Goal: Transaction & Acquisition: Purchase product/service

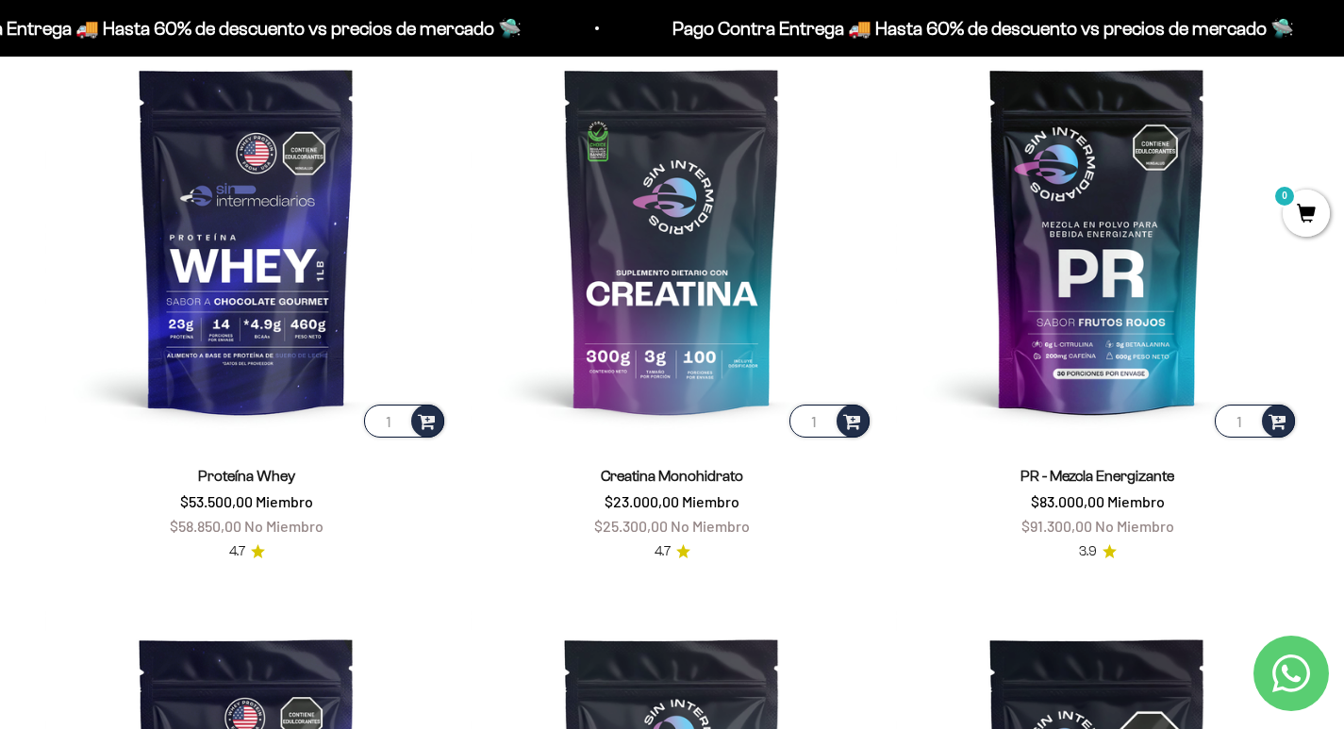
scroll to position [844, 0]
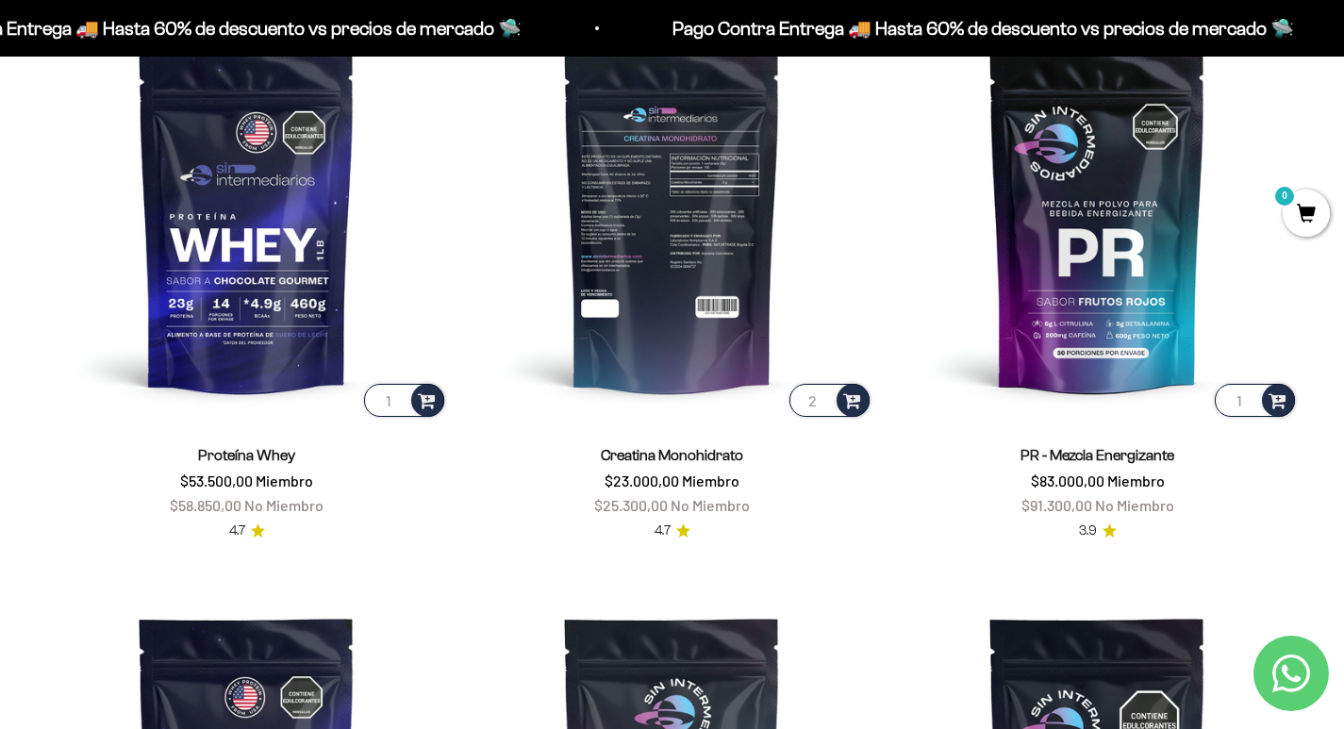
type input "2"
click at [822, 396] on input "2" at bounding box center [829, 400] width 80 height 33
click at [846, 402] on span at bounding box center [852, 400] width 18 height 22
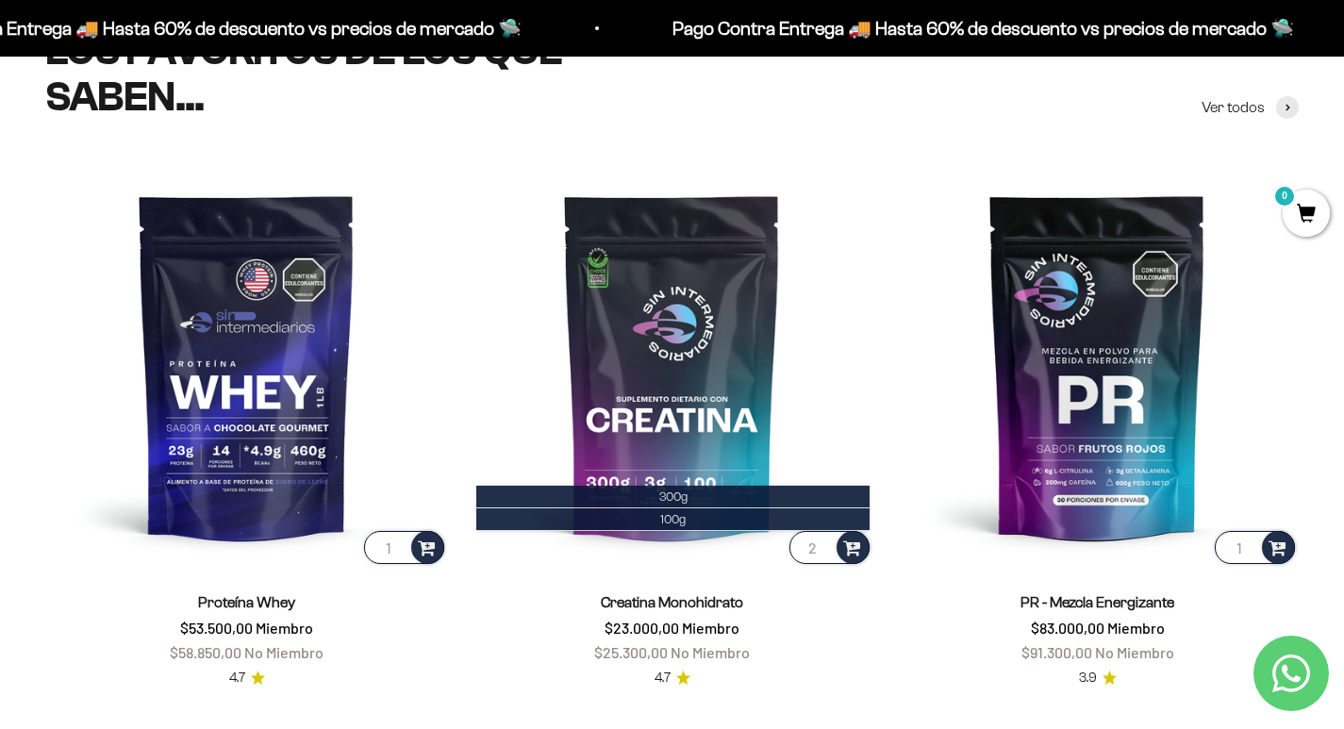
scroll to position [655, 0]
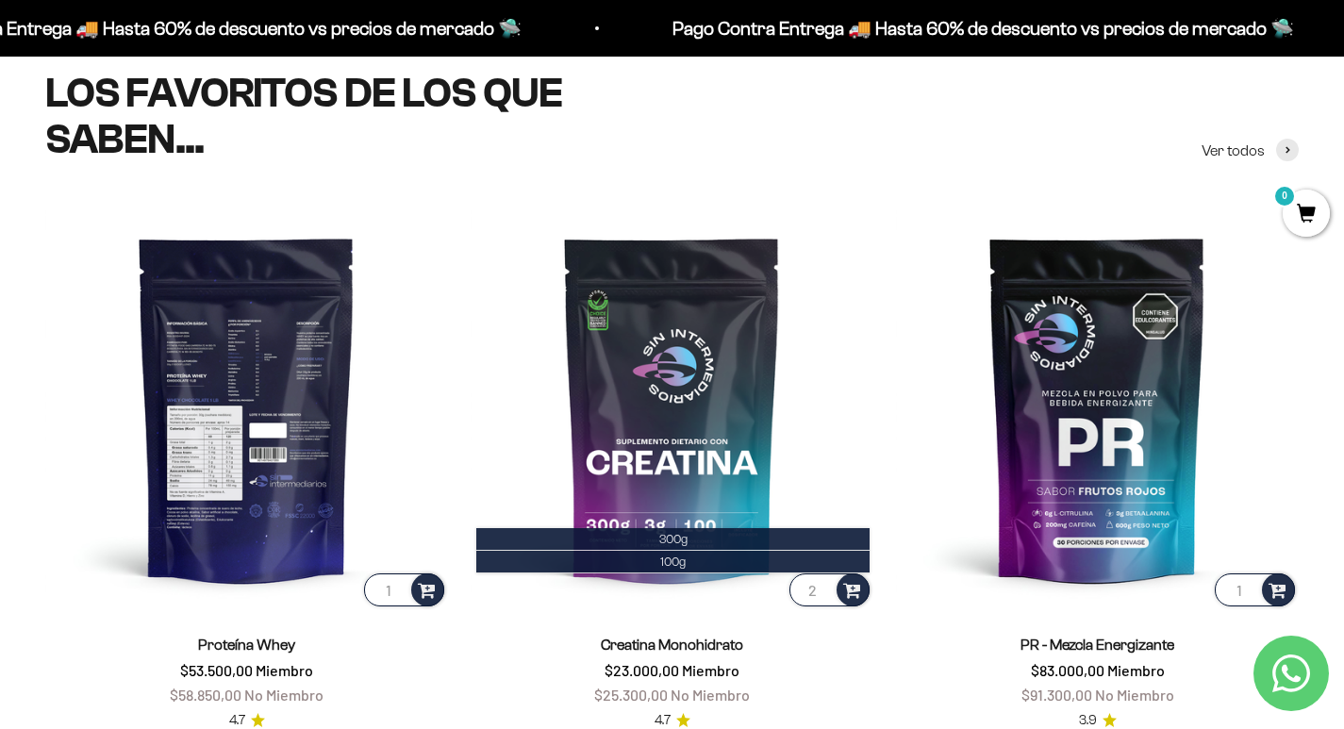
click at [281, 474] on img at bounding box center [246, 409] width 403 height 403
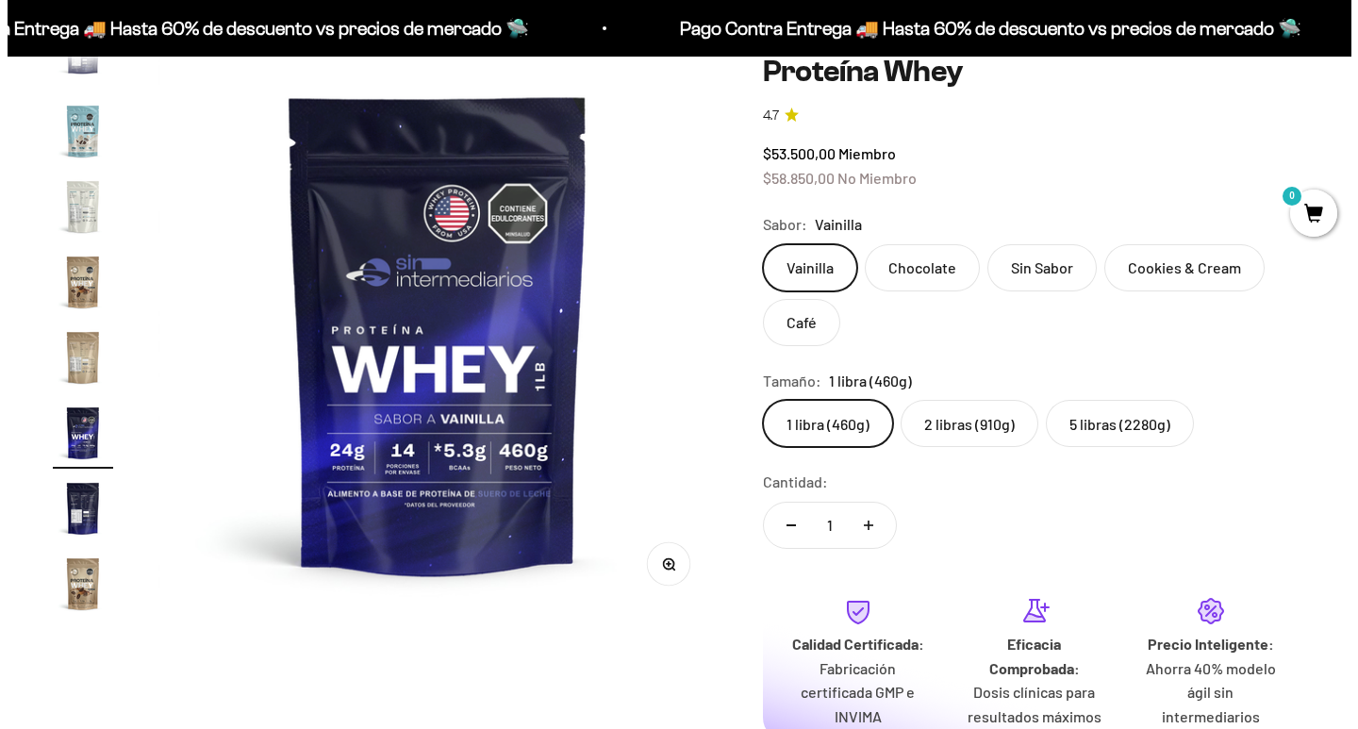
scroll to position [0, 9886]
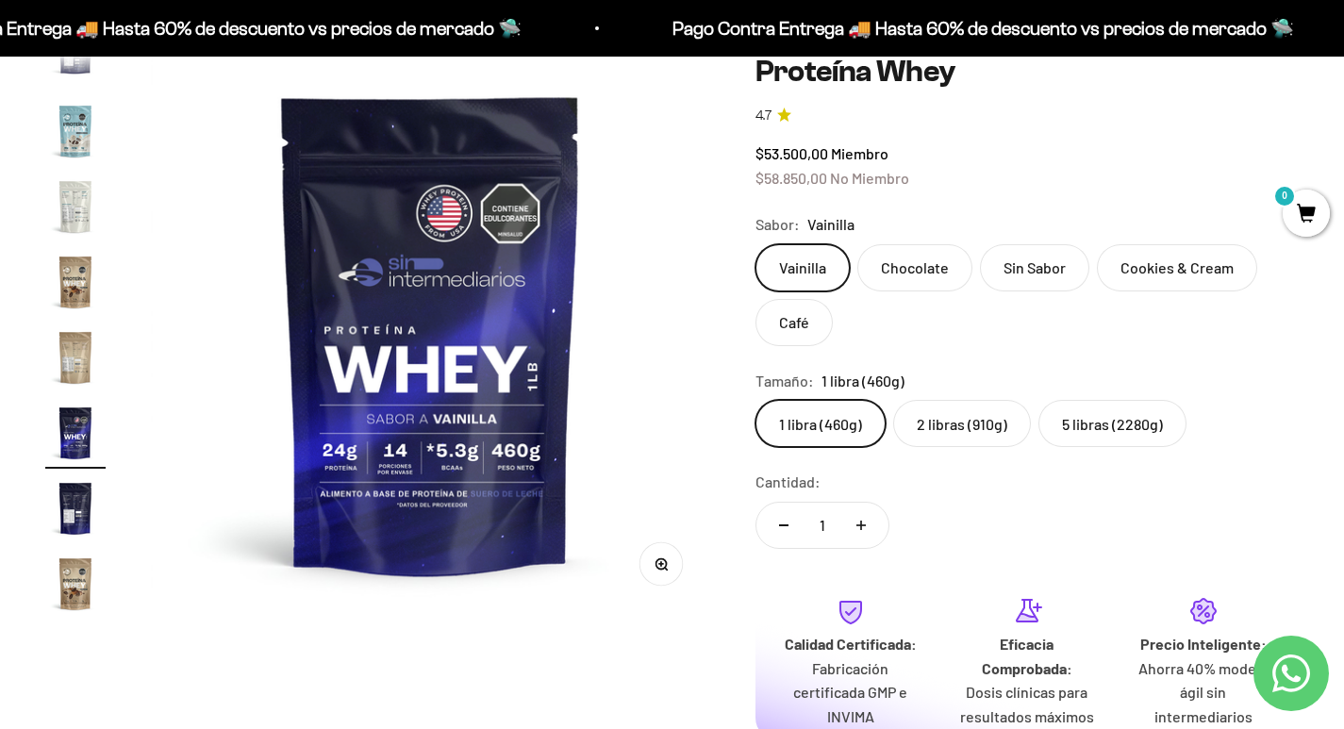
click at [1313, 220] on span "0" at bounding box center [1306, 213] width 47 height 47
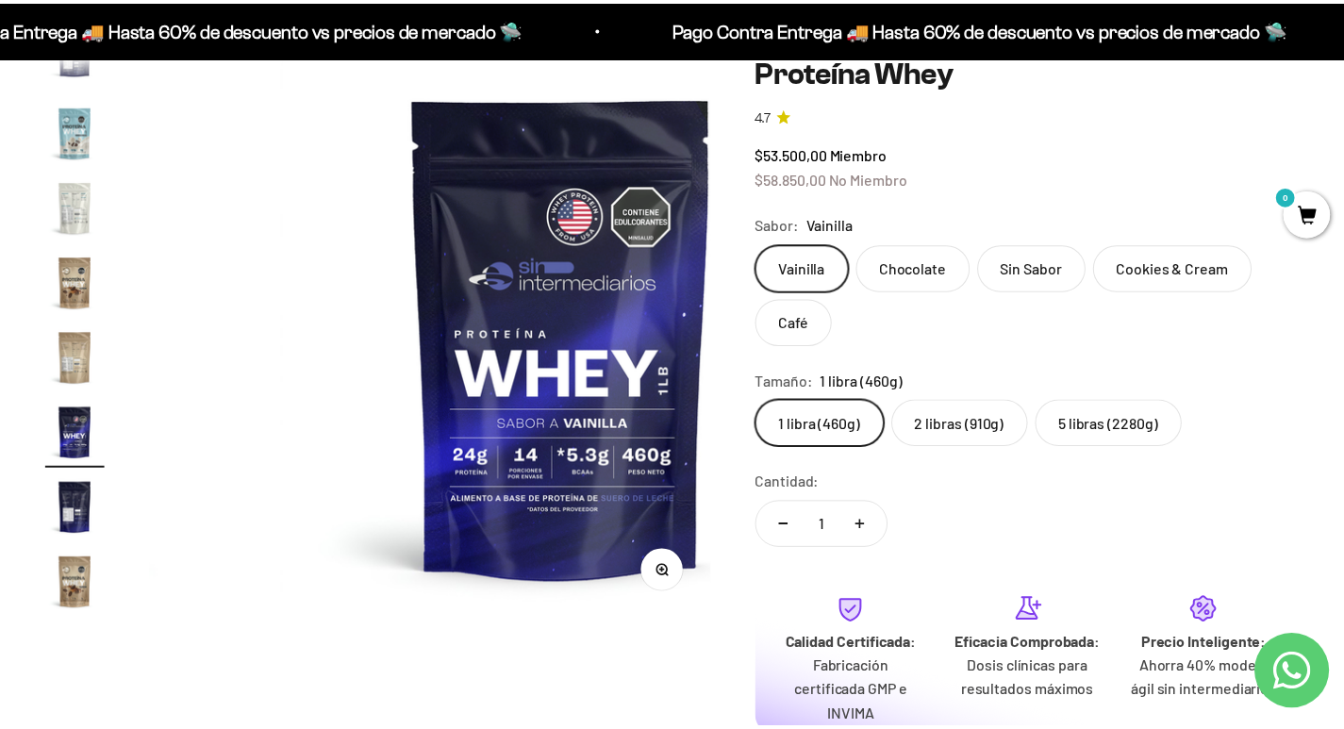
scroll to position [0, 10018]
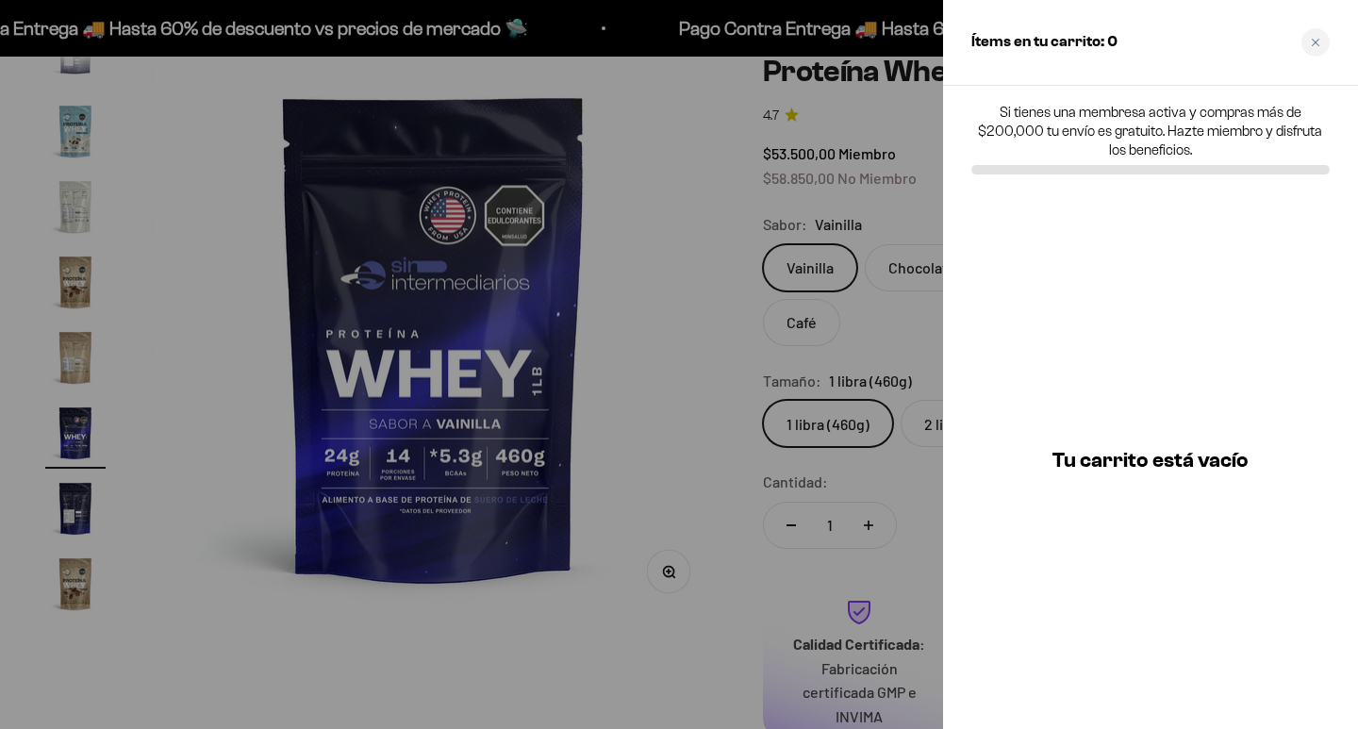
click at [604, 340] on div at bounding box center [679, 364] width 1358 height 729
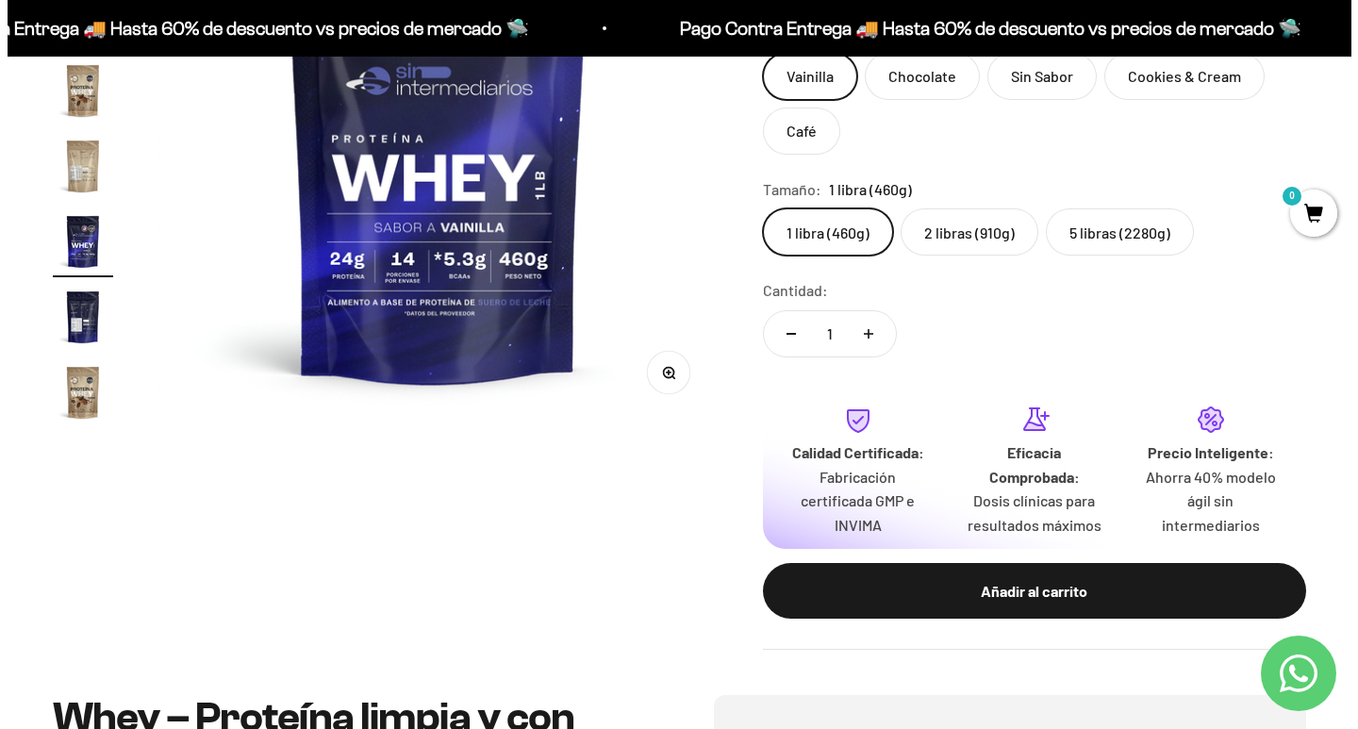
scroll to position [472, 0]
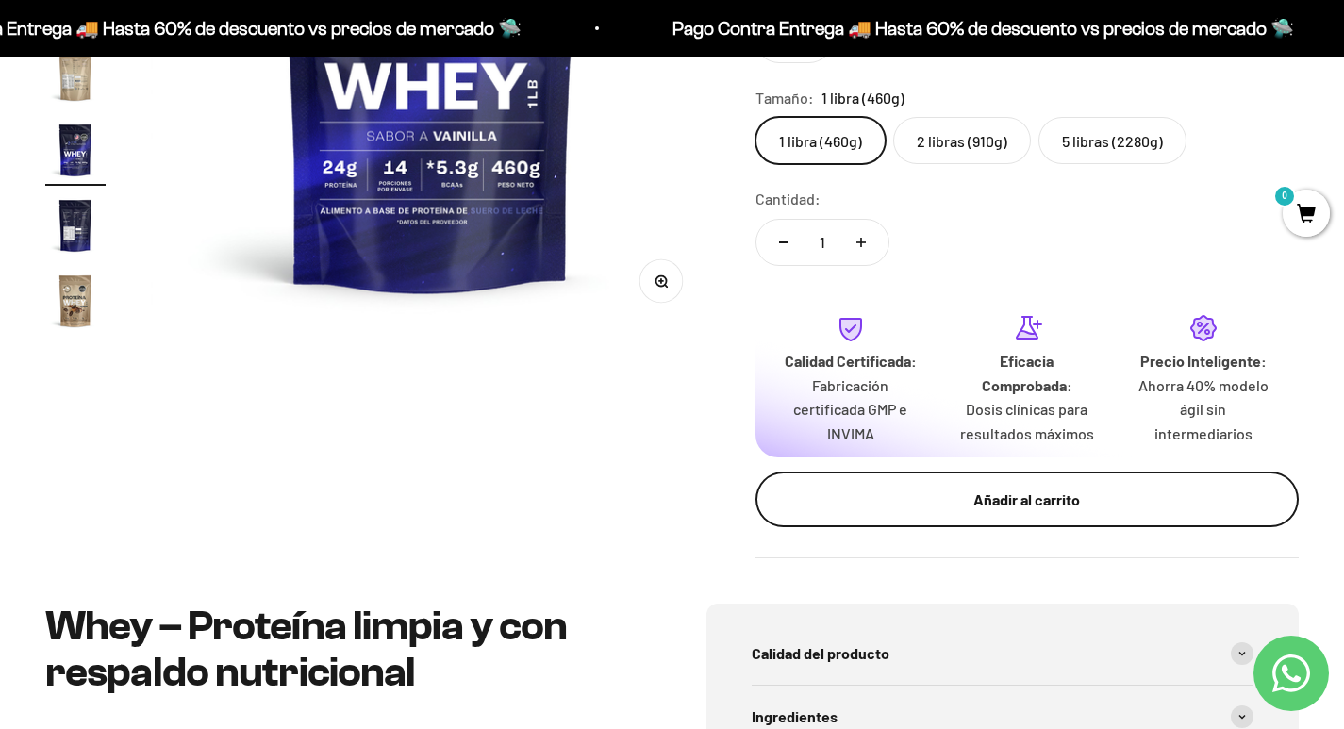
click at [942, 495] on div "Añadir al carrito" at bounding box center [1027, 500] width 468 height 25
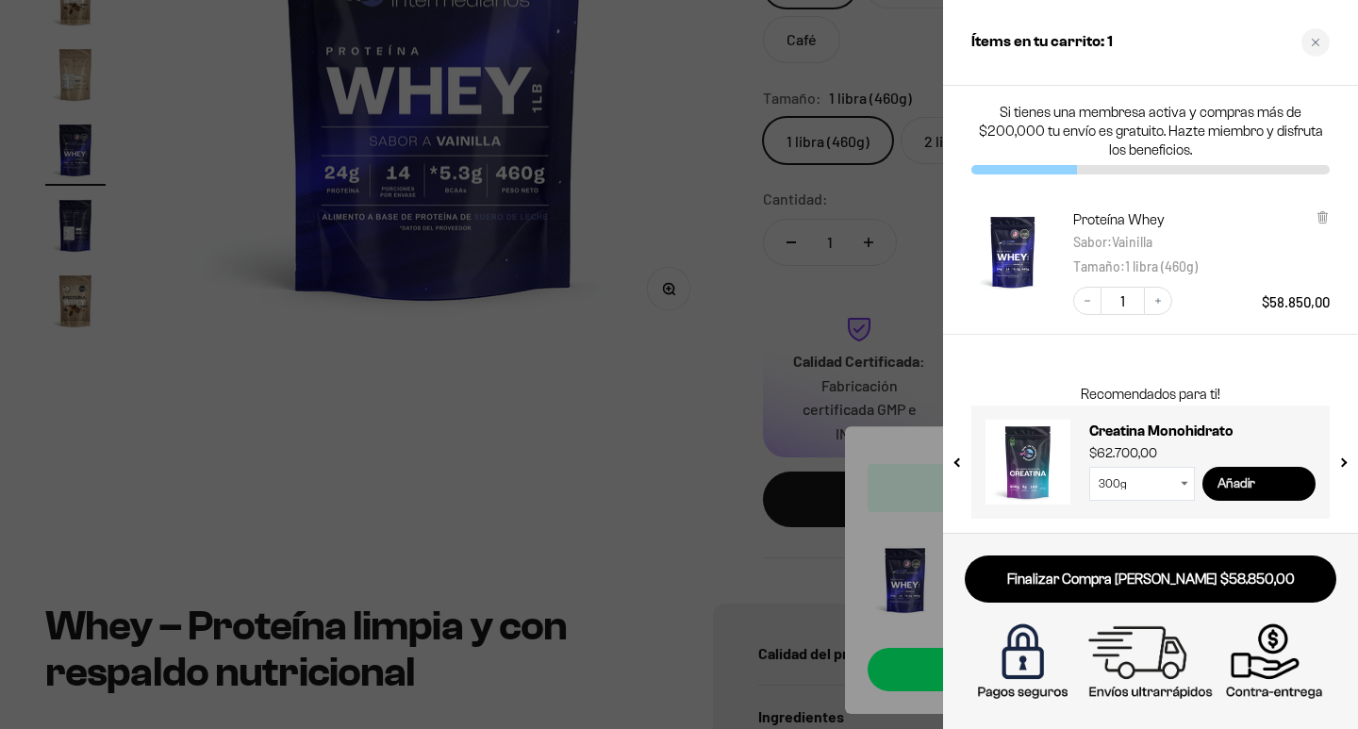
click at [1240, 487] on input "Añadir" at bounding box center [1259, 484] width 113 height 34
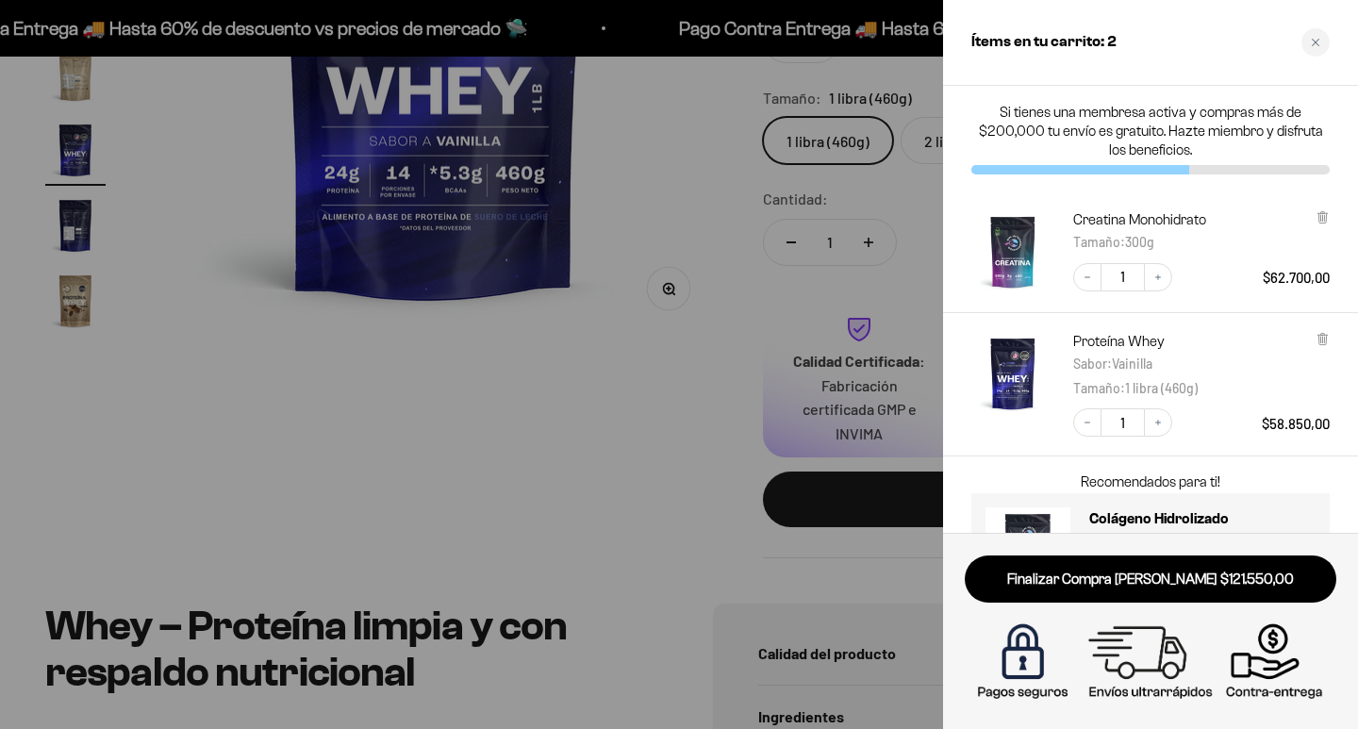
click at [607, 266] on div at bounding box center [679, 364] width 1358 height 729
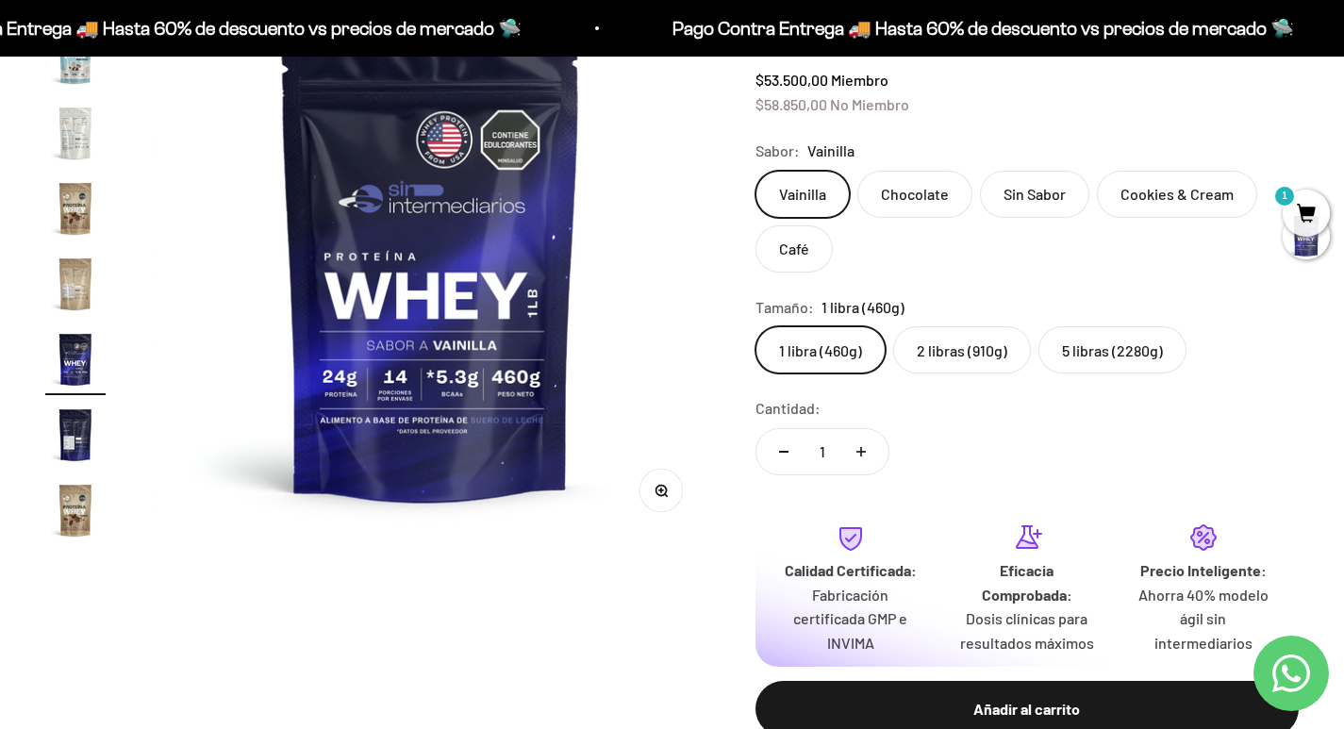
scroll to position [0, 0]
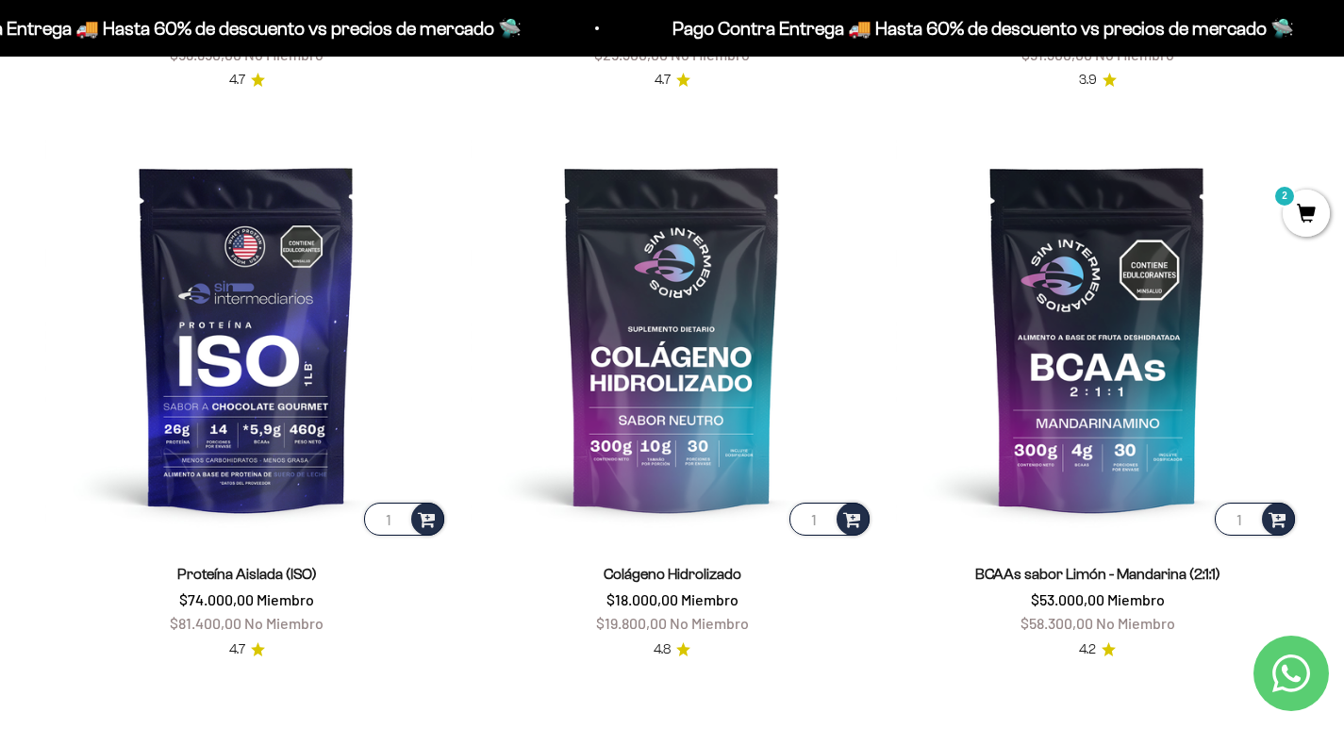
scroll to position [938, 0]
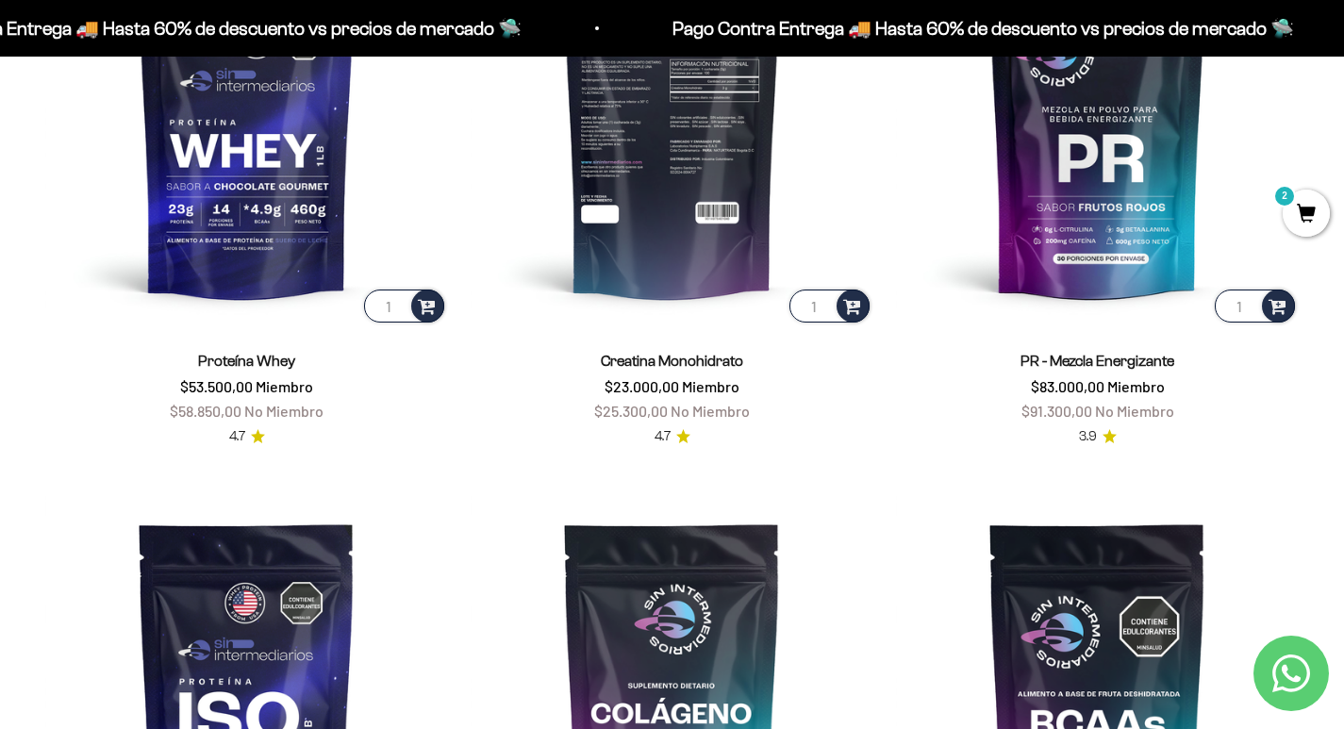
click at [656, 217] on img at bounding box center [672, 125] width 403 height 403
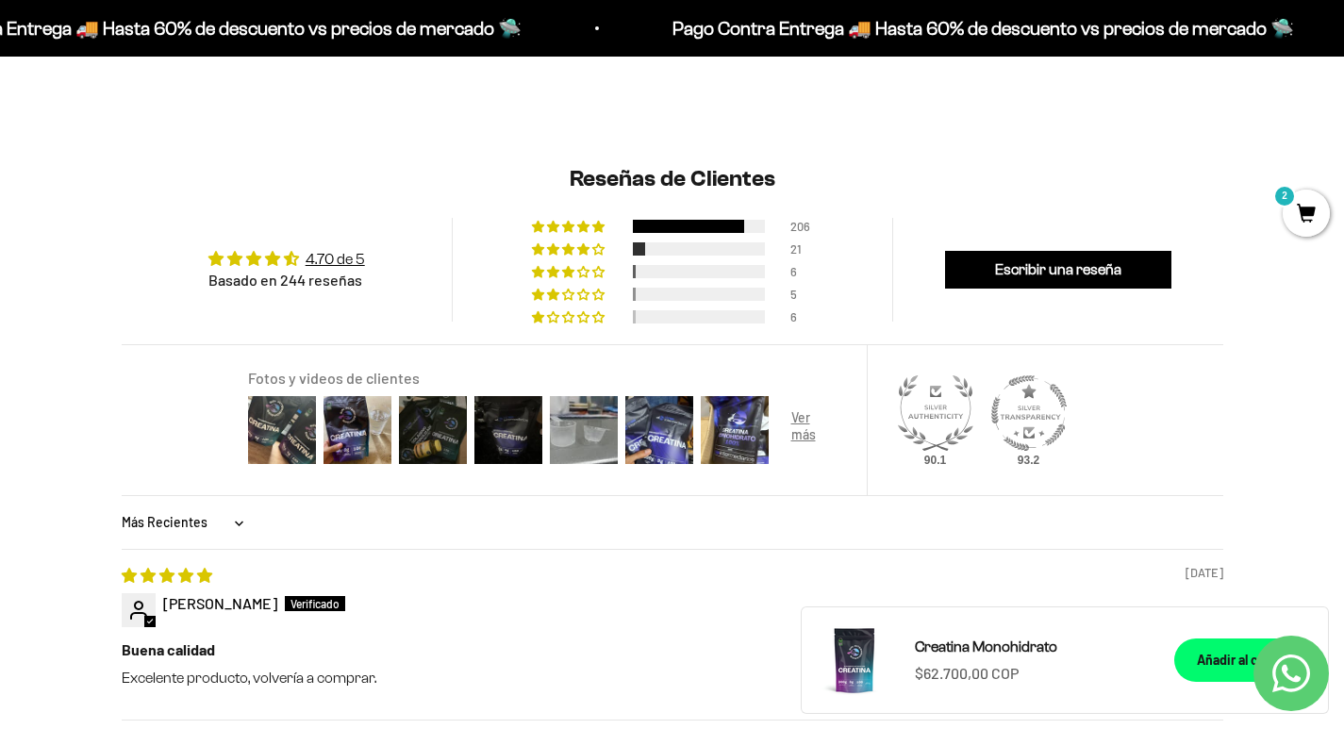
scroll to position [1415, 0]
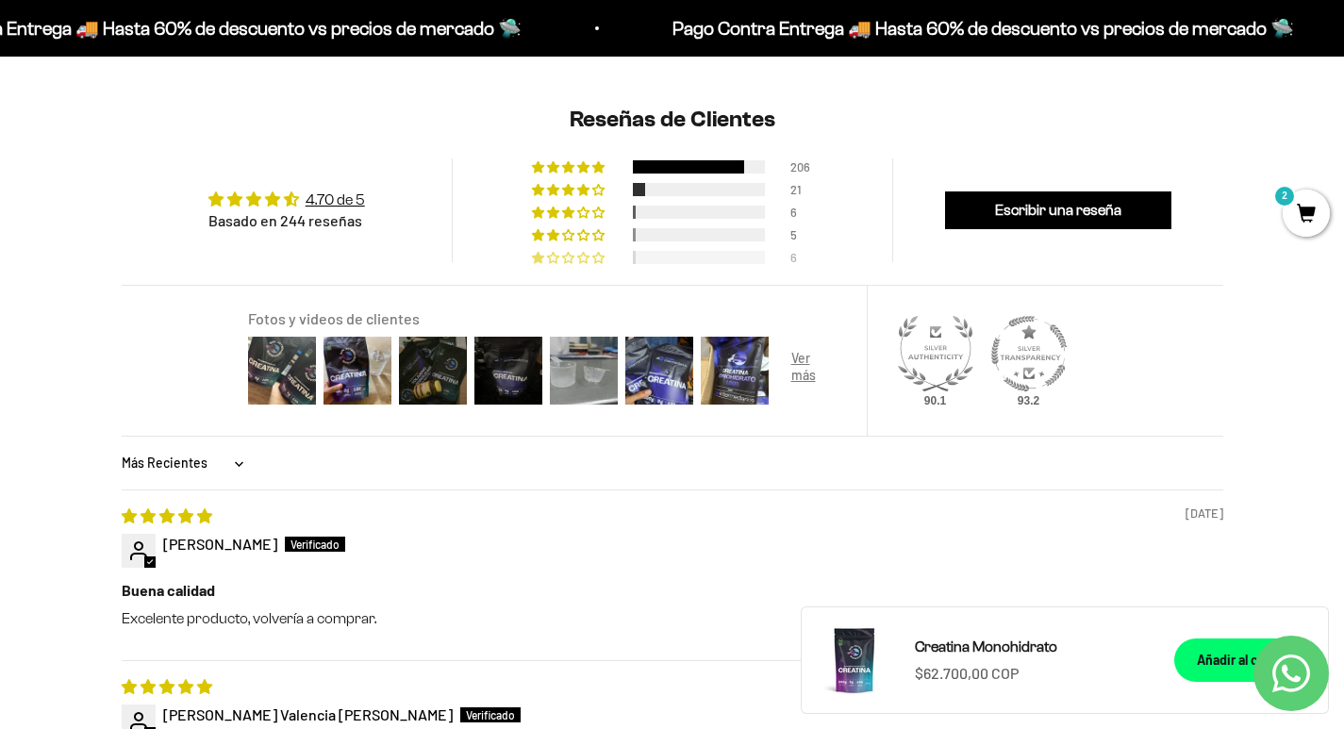
click at [578, 258] on span "2% (6) reviews with 1 star rating" at bounding box center [584, 257] width 15 height 11
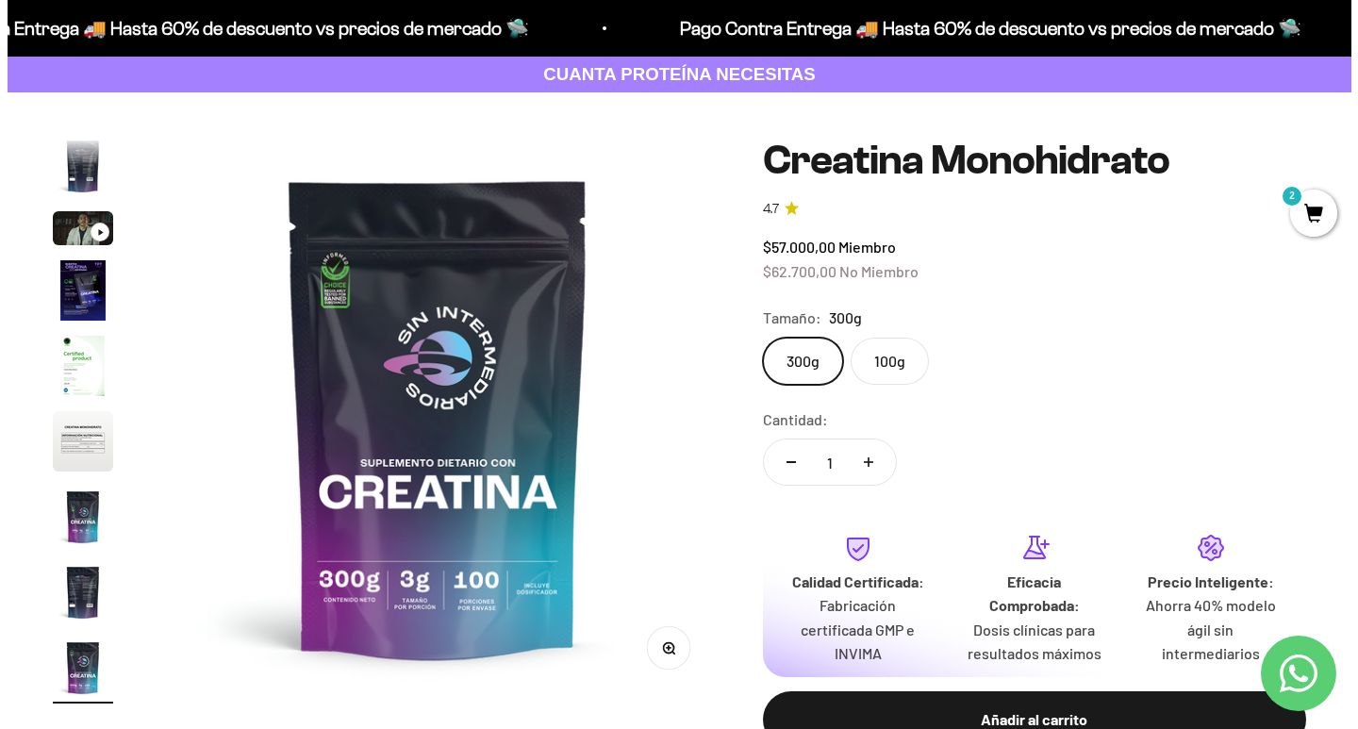
scroll to position [0, 0]
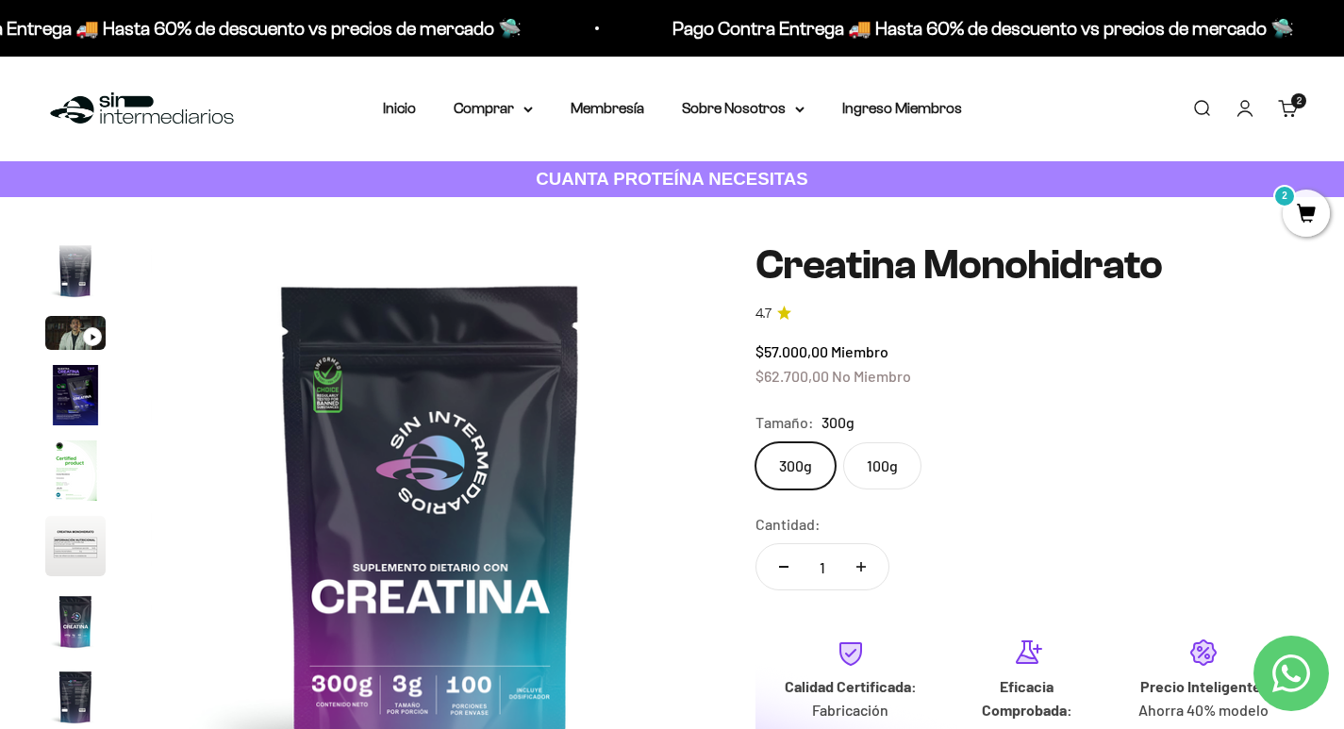
click at [1285, 100] on link "Carrito 2 artículos 2" at bounding box center [1288, 108] width 21 height 21
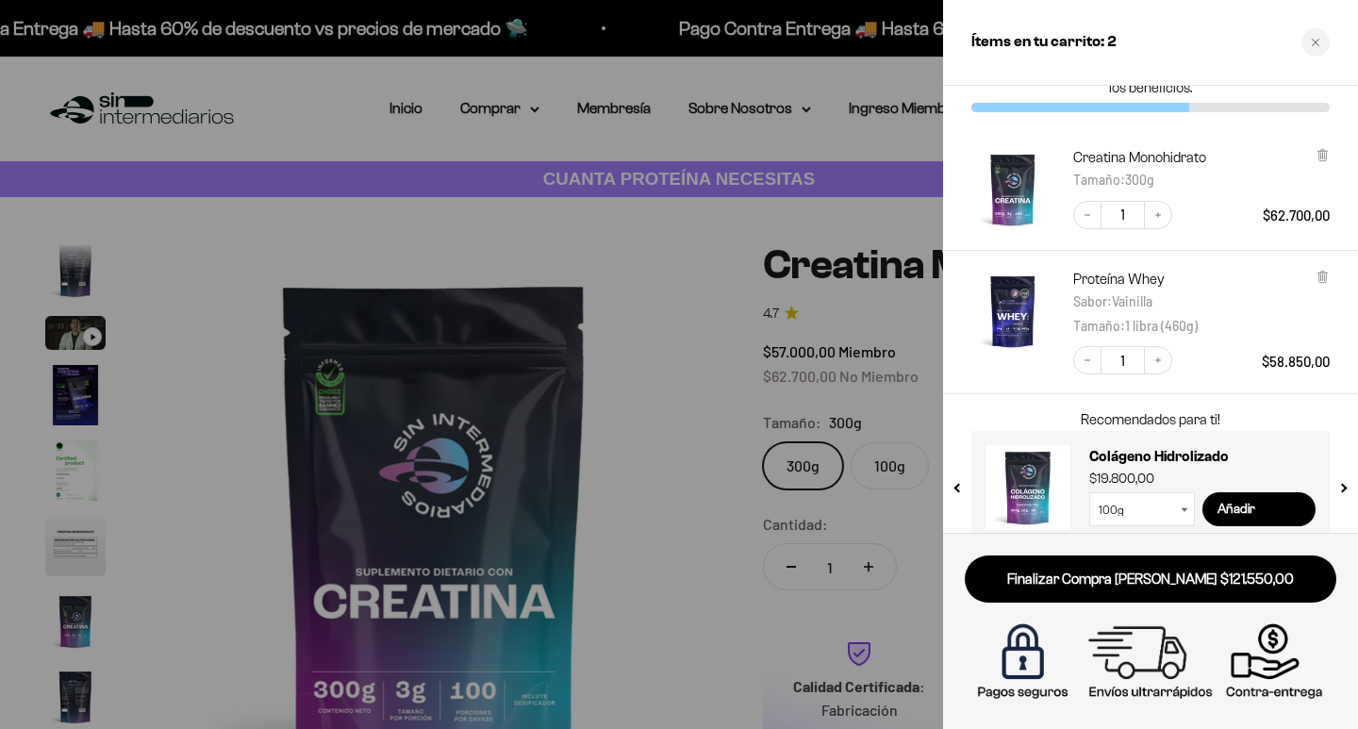
scroll to position [88, 0]
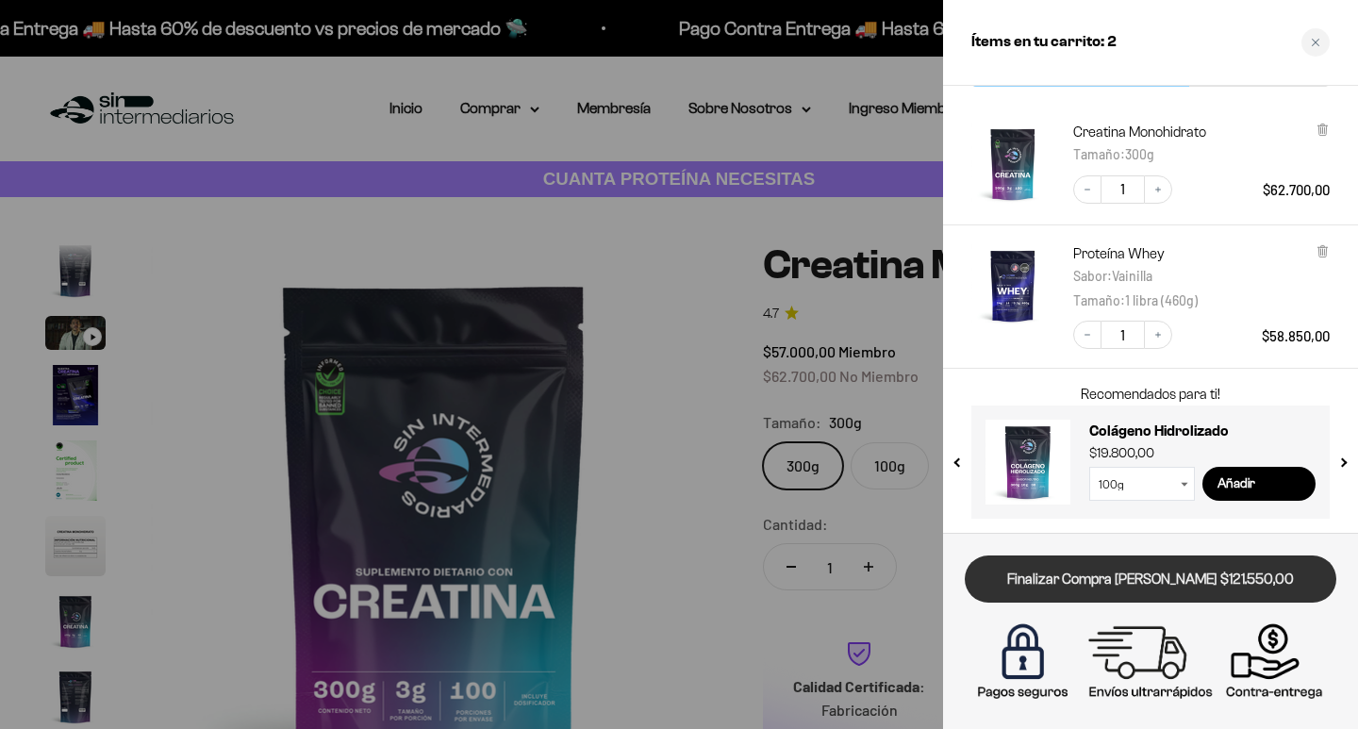
click at [1146, 569] on link "Finalizar Compra [PERSON_NAME] $121.550,00" at bounding box center [1151, 580] width 372 height 48
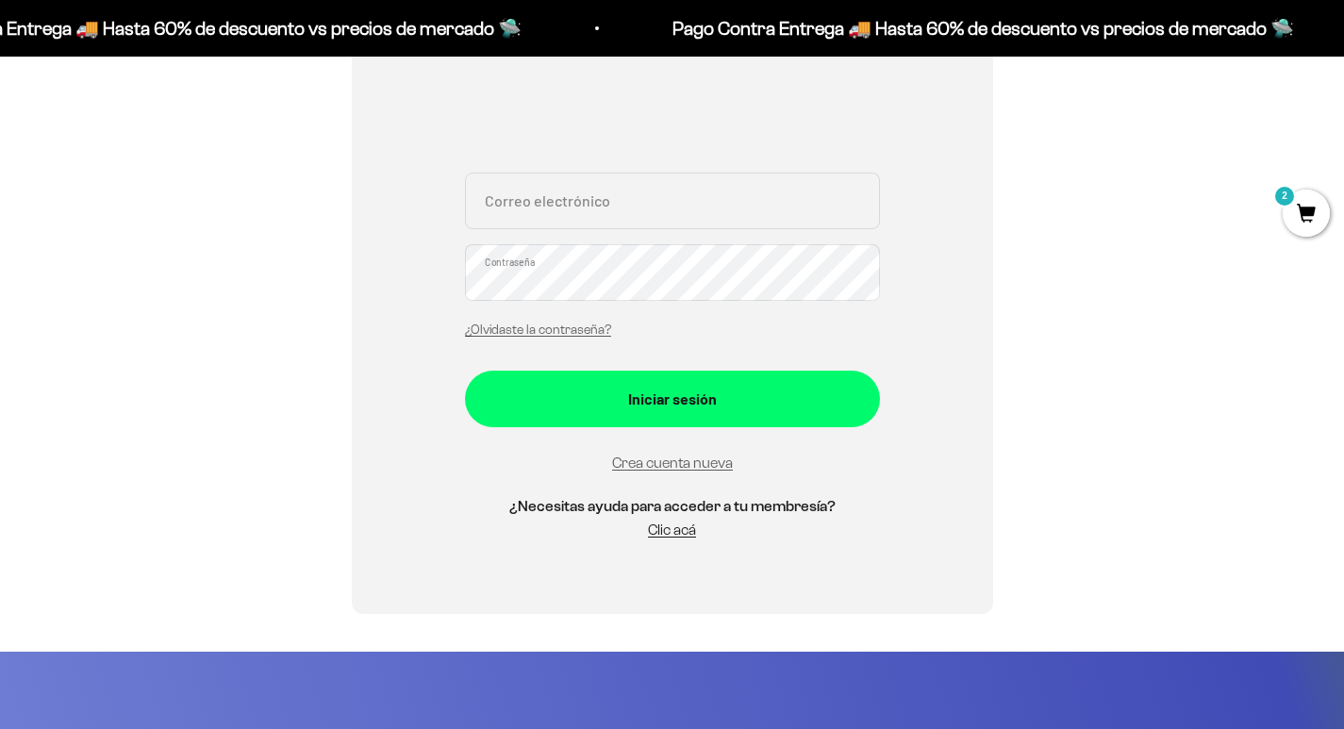
scroll to position [377, 0]
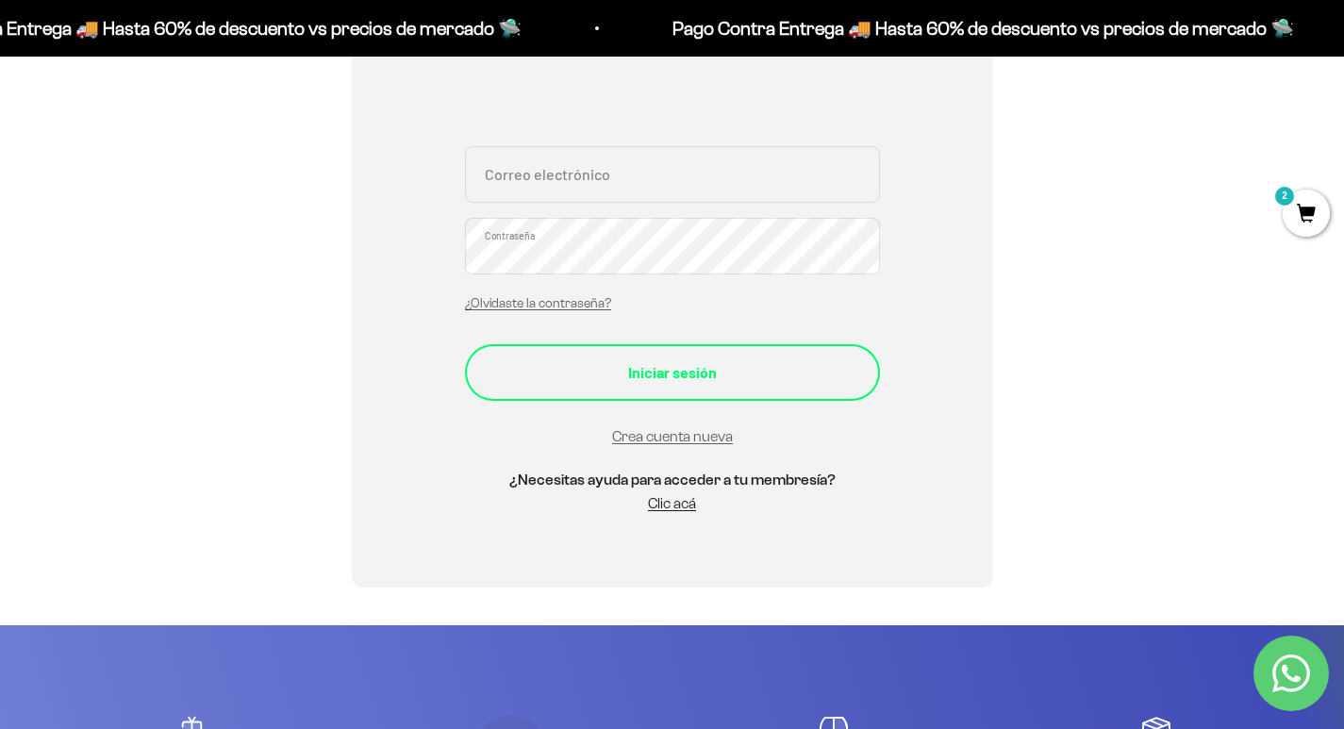
type input "[EMAIL_ADDRESS][DOMAIN_NAME]"
click at [583, 390] on button "Iniciar sesión" at bounding box center [672, 372] width 415 height 57
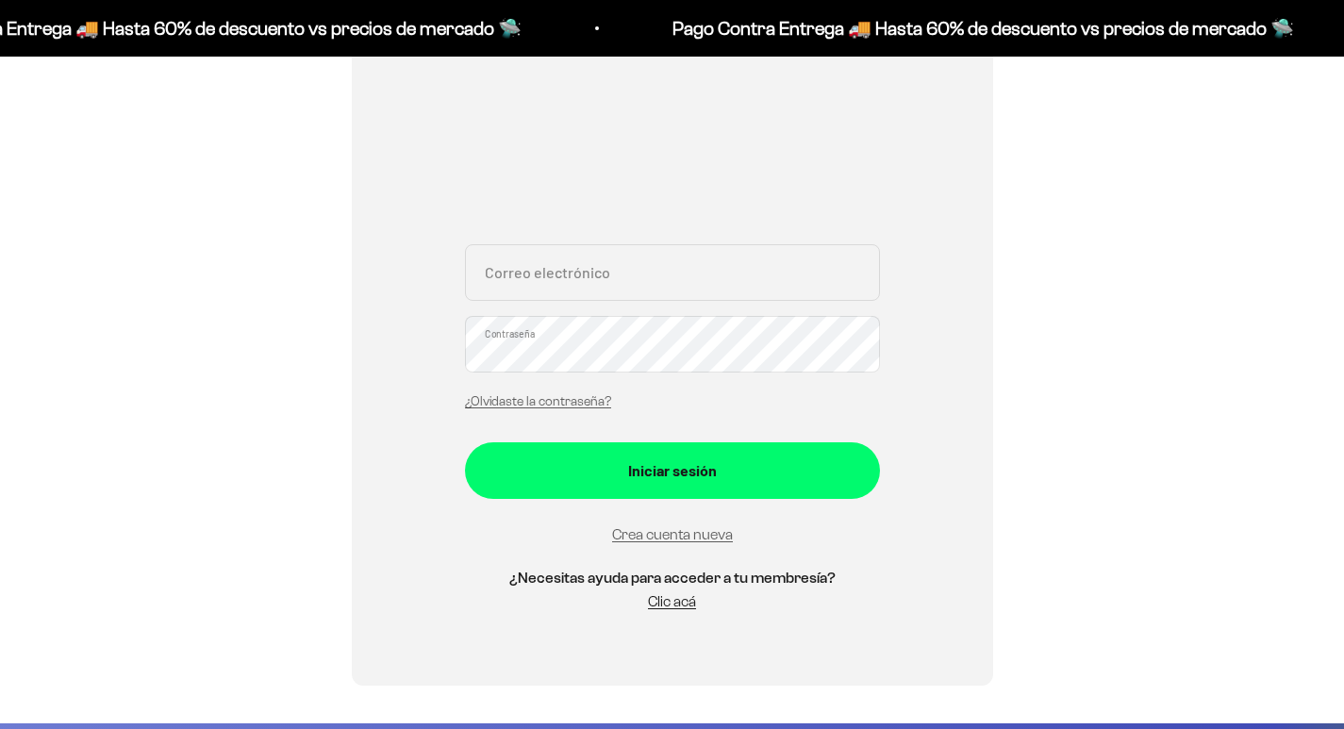
scroll to position [283, 0]
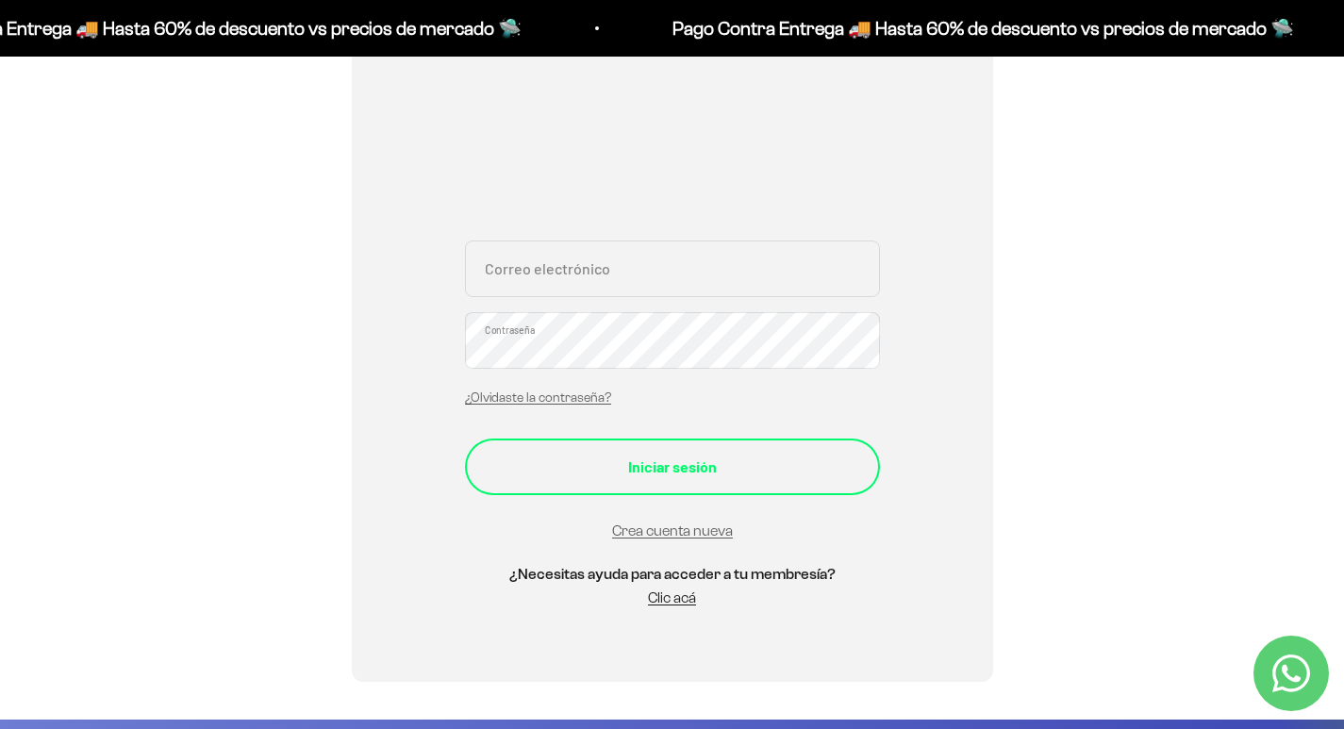
type input "[EMAIL_ADDRESS][DOMAIN_NAME]"
click at [586, 455] on button "Iniciar sesión" at bounding box center [672, 467] width 415 height 57
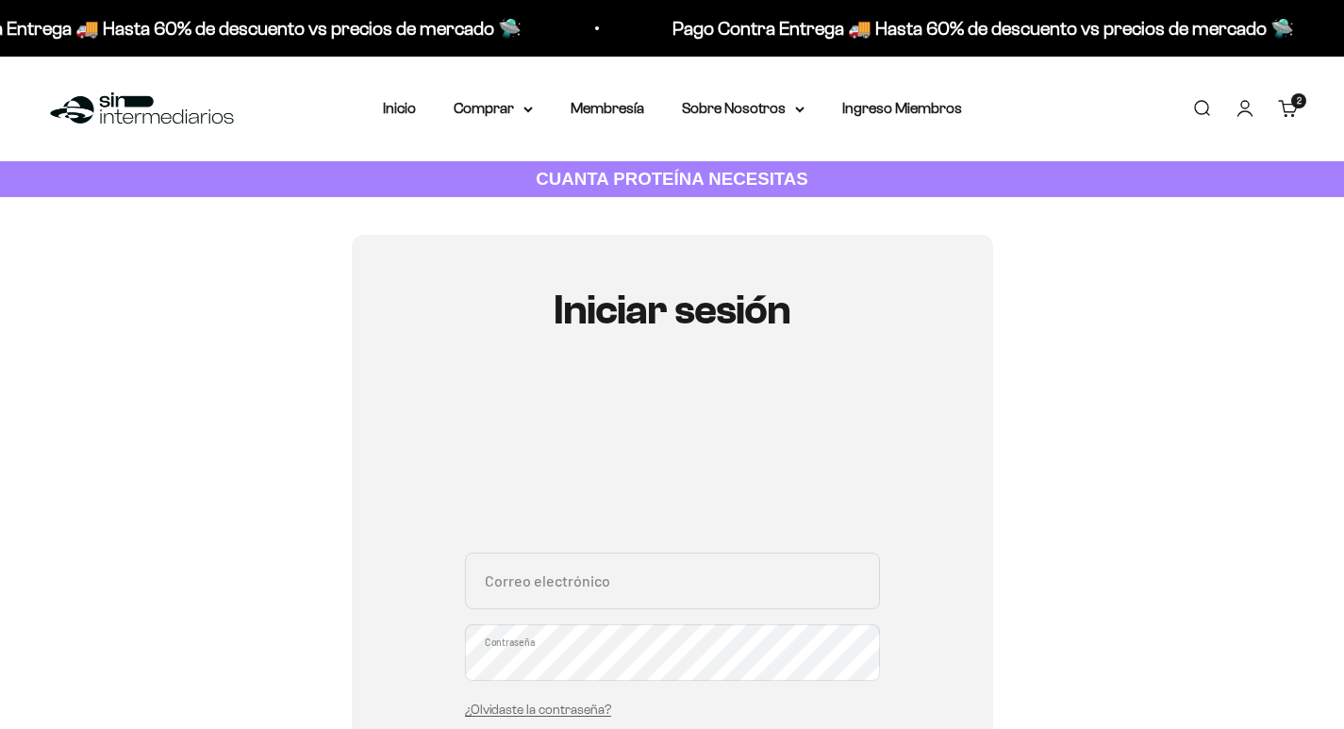
scroll to position [94, 0]
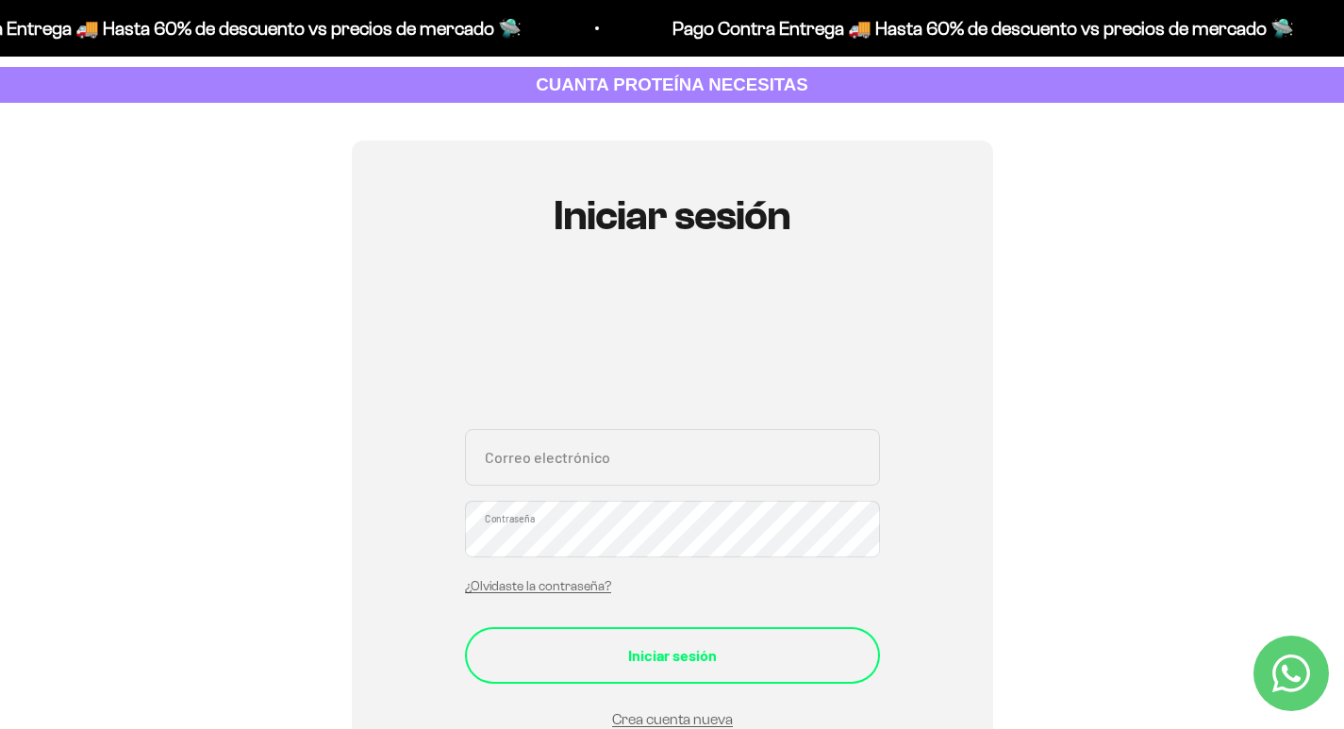
type input "[EMAIL_ADDRESS][DOMAIN_NAME]"
click at [589, 672] on button "Iniciar sesión" at bounding box center [672, 655] width 415 height 57
